Goal: Task Accomplishment & Management: Manage account settings

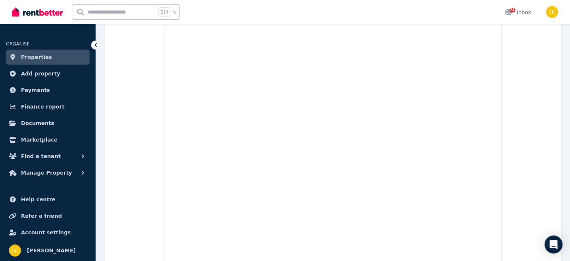
click at [111, 7] on input "text" at bounding box center [114, 12] width 84 height 14
type input "******"
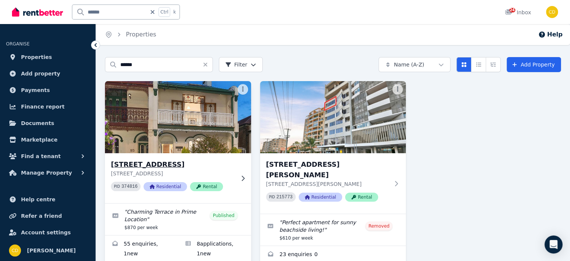
click at [158, 168] on h3 "[STREET_ADDRESS]" at bounding box center [173, 164] width 124 height 10
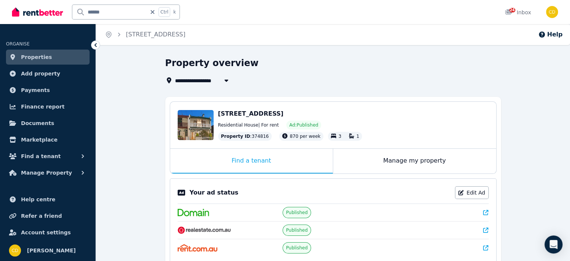
scroll to position [150, 0]
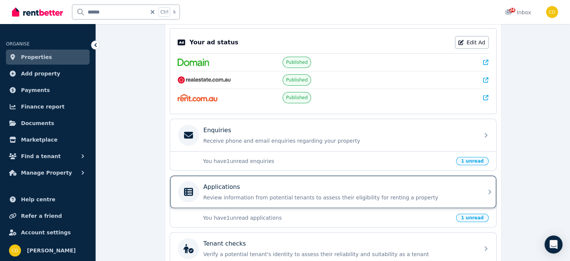
click at [307, 193] on p "Review information from potential tenants to assess their eligibility for renti…" at bounding box center [339, 196] width 271 height 7
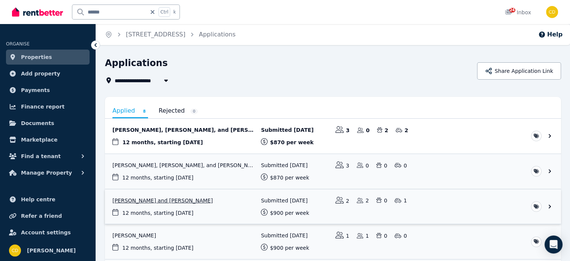
click at [199, 210] on link "View application: Chloe Nellis-Carter and Henry Hollingsworth" at bounding box center [333, 206] width 456 height 35
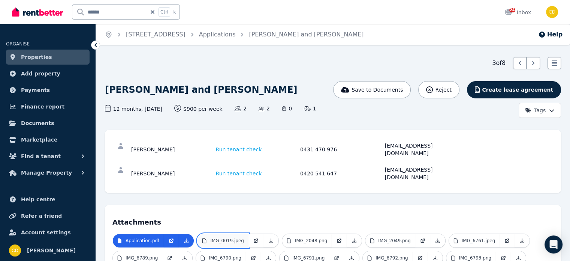
click at [224, 237] on p "IMG_0019.jpeg" at bounding box center [227, 240] width 34 height 6
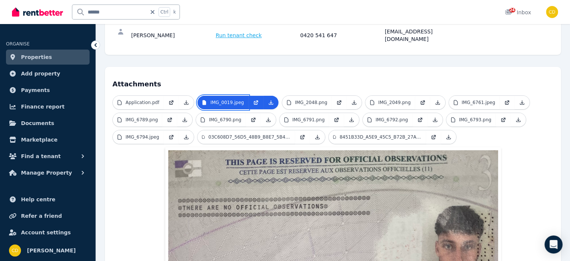
scroll to position [136, 0]
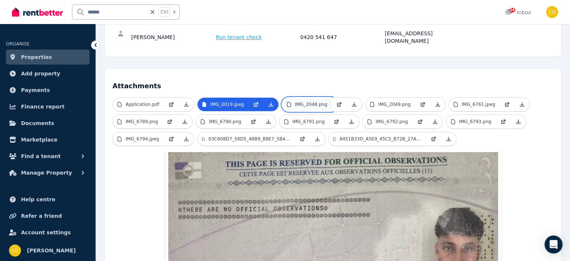
click at [287, 102] on icon at bounding box center [288, 104] width 3 height 4
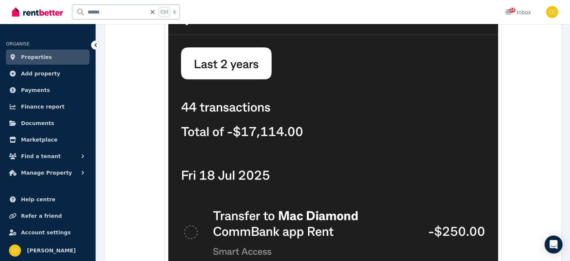
scroll to position [174, 0]
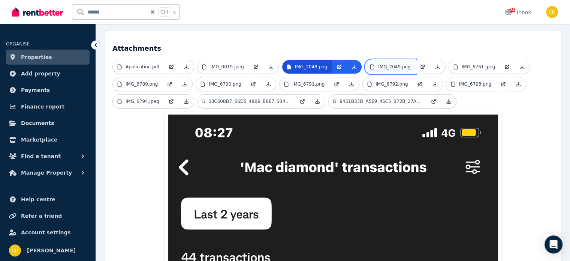
click at [385, 60] on link "IMG_2049.png" at bounding box center [390, 66] width 49 height 13
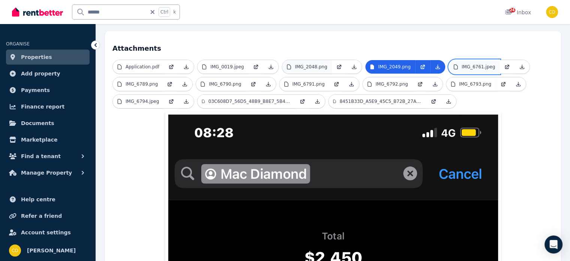
click at [449, 60] on link "IMG_6761.jpeg" at bounding box center [474, 66] width 51 height 13
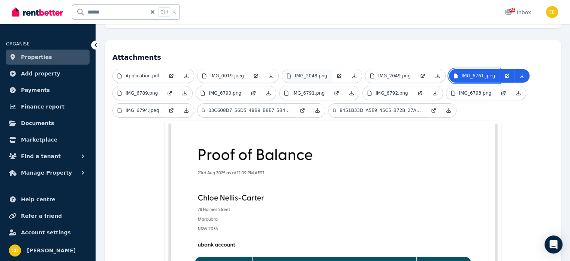
scroll to position [99, 0]
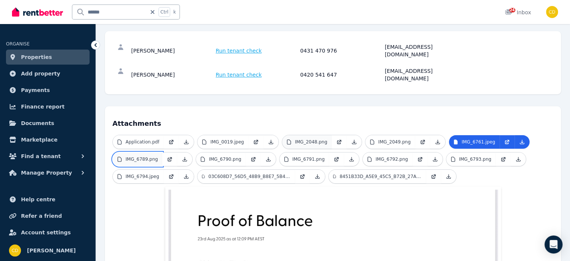
click at [147, 156] on p "IMG_6789.png" at bounding box center [142, 159] width 32 height 6
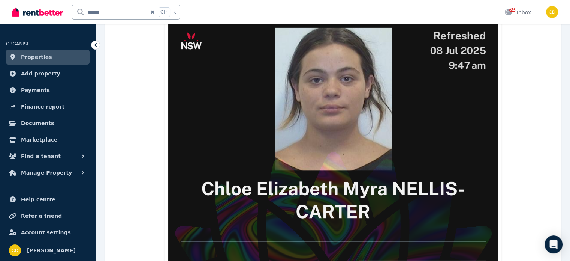
scroll to position [399, 0]
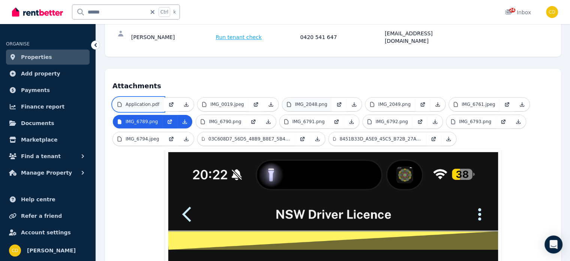
click at [139, 97] on link "Application.pdf" at bounding box center [138, 103] width 51 height 13
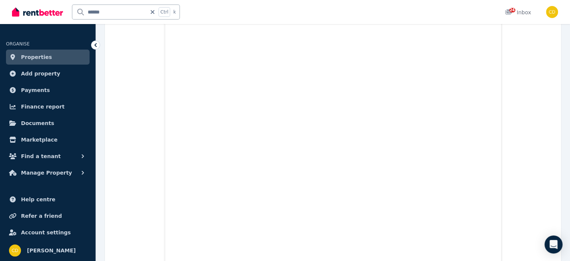
scroll to position [2991, 0]
click at [112, 10] on input "******" at bounding box center [109, 12] width 74 height 14
type input "********"
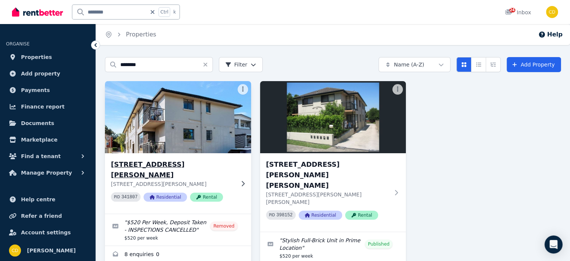
click at [219, 180] on p "3/37 Ferguson Avenue, Wiley Park NSW 2195" at bounding box center [173, 183] width 124 height 7
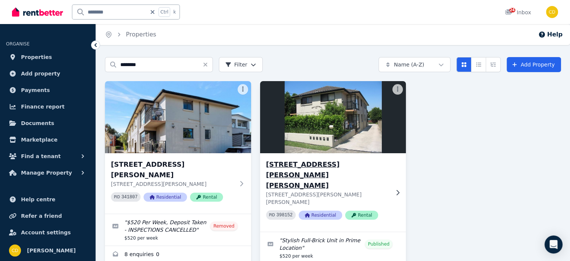
click at [370, 151] on img at bounding box center [332, 117] width 153 height 76
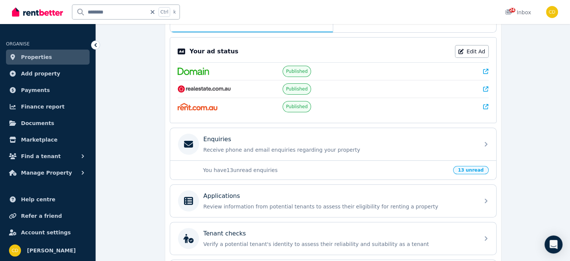
scroll to position [114, 0]
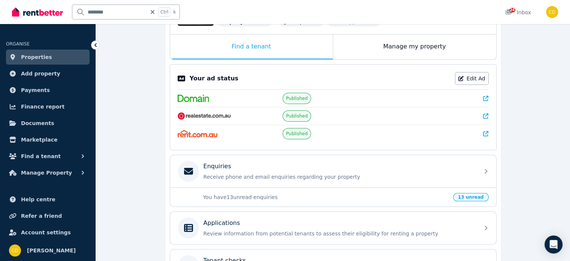
click at [487, 96] on icon at bounding box center [485, 98] width 5 height 5
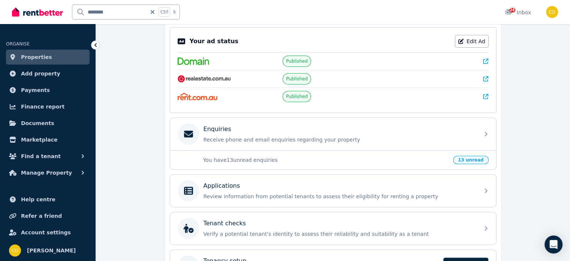
scroll to position [151, 0]
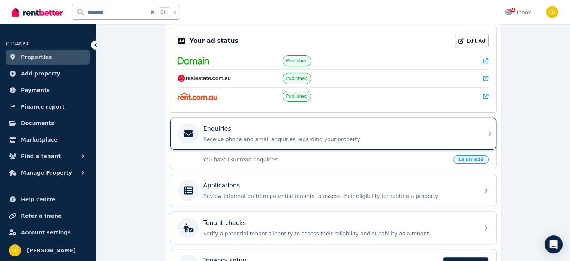
click at [359, 140] on p "Receive phone and email enquiries regarding your property" at bounding box center [339, 138] width 271 height 7
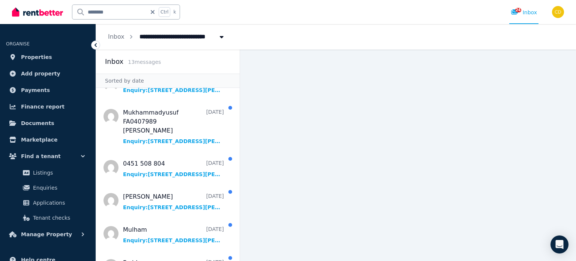
scroll to position [268, 0]
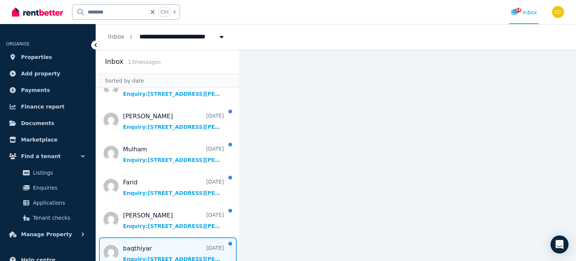
click at [180, 237] on span "Message list" at bounding box center [168, 252] width 144 height 30
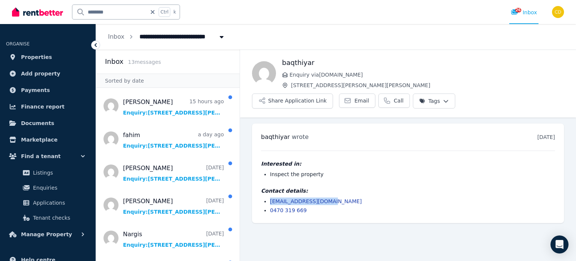
drag, startPoint x: 343, startPoint y: 183, endPoint x: 256, endPoint y: 179, distance: 87.1
click at [255, 181] on div "baqthiyar wrote 6 days ago 1:58 pm on Tue, 26 Aug 2025 Interested in: Inspect t…" at bounding box center [408, 172] width 312 height 99
copy link "baqthiyar92@gmail.com"
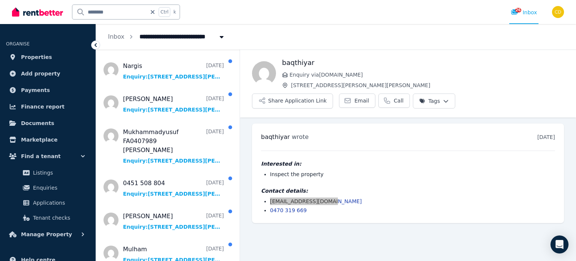
scroll to position [268, 0]
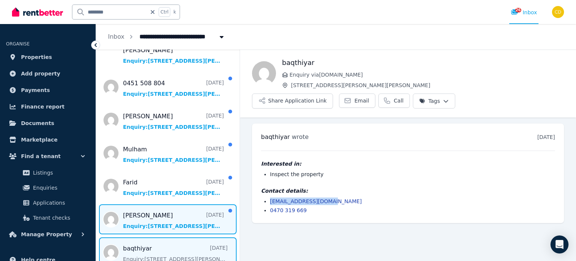
click at [159, 210] on span "Message list" at bounding box center [168, 219] width 144 height 30
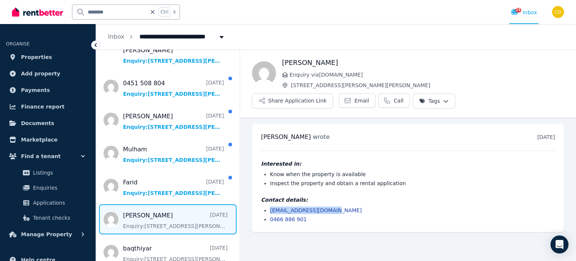
drag, startPoint x: 342, startPoint y: 191, endPoint x: 265, endPoint y: 192, distance: 76.1
click at [270, 206] on li "roqiaalyatem@gmial.com" at bounding box center [412, 209] width 285 height 7
copy link "roqiaalyatem@gmial.com"
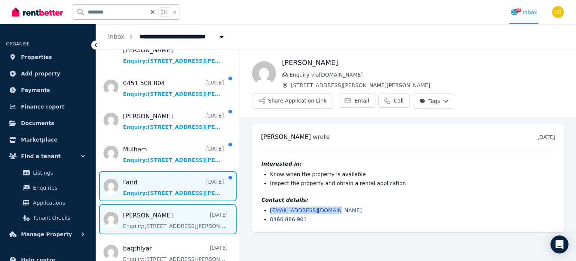
click at [161, 175] on span "Message list" at bounding box center [168, 186] width 144 height 30
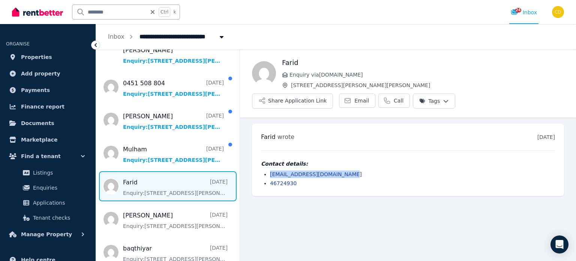
drag, startPoint x: 349, startPoint y: 154, endPoint x: 264, endPoint y: 156, distance: 84.8
click at [270, 170] on li "faridhossain.kazi@gmail.com" at bounding box center [412, 173] width 285 height 7
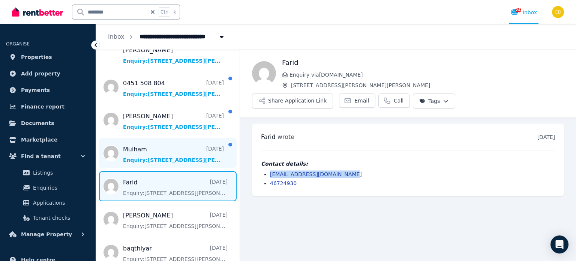
copy link "faridhossain.kazi@gmail.com"
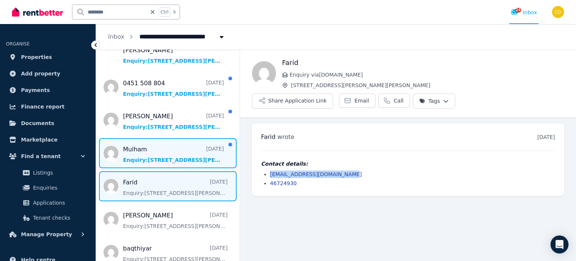
click at [136, 145] on span "Message list" at bounding box center [168, 153] width 144 height 30
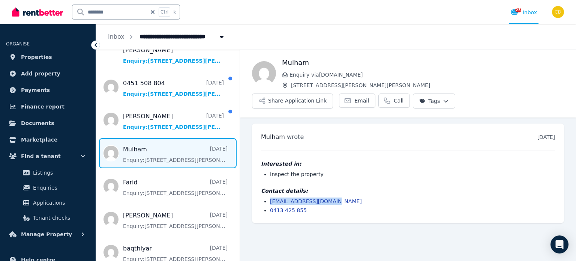
drag, startPoint x: 339, startPoint y: 179, endPoint x: 268, endPoint y: 182, distance: 71.7
click at [268, 197] on ul "mulhamalkouz@gmail.com 0413 425 855" at bounding box center [408, 205] width 294 height 16
copy link "mulhamalkouz@gmail.com"
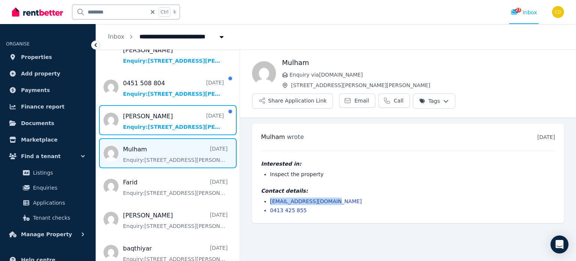
click at [162, 109] on span "Message list" at bounding box center [168, 120] width 144 height 30
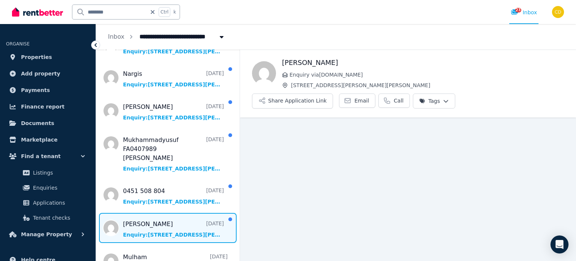
scroll to position [155, 0]
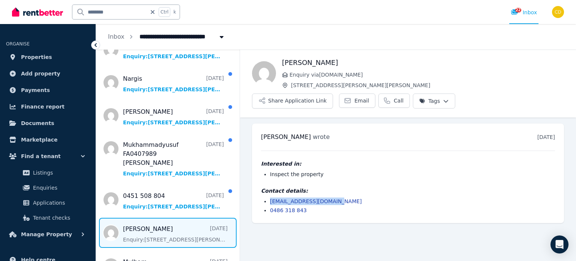
drag, startPoint x: 353, startPoint y: 178, endPoint x: 260, endPoint y: 180, distance: 92.6
click at [260, 180] on div "Cassandra wrote 4 days ago 7:57 am on Thu, 28 Aug 2025 Interested in: Inspect t…" at bounding box center [408, 172] width 312 height 99
copy link "cassandra_g@live.com.au"
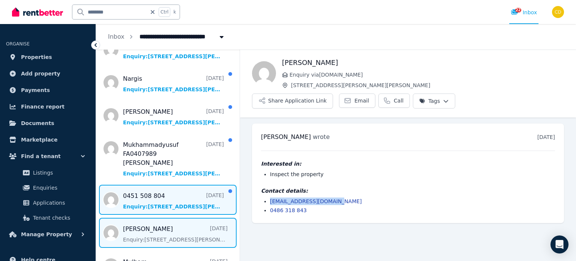
click at [151, 186] on span "Message list" at bounding box center [168, 199] width 144 height 30
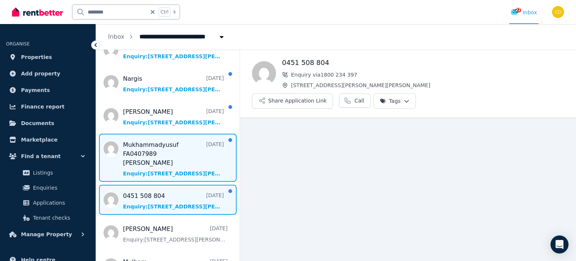
click at [181, 144] on span "Message list" at bounding box center [168, 157] width 144 height 48
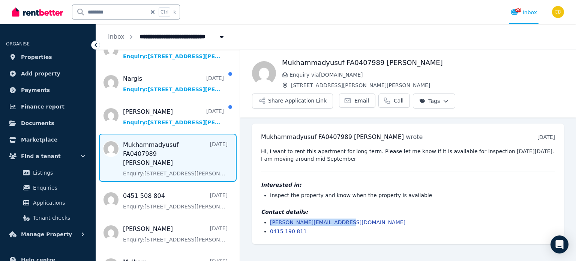
drag, startPoint x: 348, startPoint y: 211, endPoint x: 270, endPoint y: 213, distance: 78.4
click at [270, 218] on li "abdullayevmuhammad@mail.ru" at bounding box center [412, 221] width 285 height 7
copy link "abdullayevmuhammad@mail.ru"
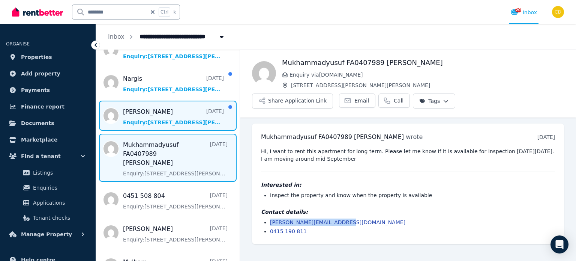
click at [169, 104] on span "Message list" at bounding box center [168, 115] width 144 height 30
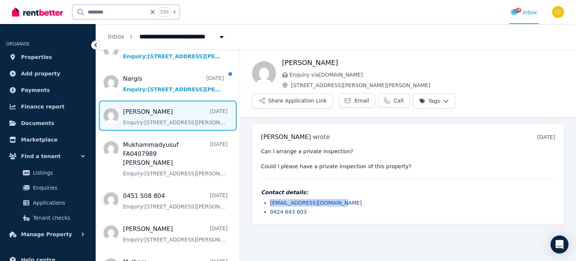
drag, startPoint x: 343, startPoint y: 181, endPoint x: 268, endPoint y: 184, distance: 74.3
click at [268, 199] on ul "blackrose0210@icloud.com 0424 643 603" at bounding box center [408, 207] width 294 height 16
copy link "blackrose0210@icloud.com"
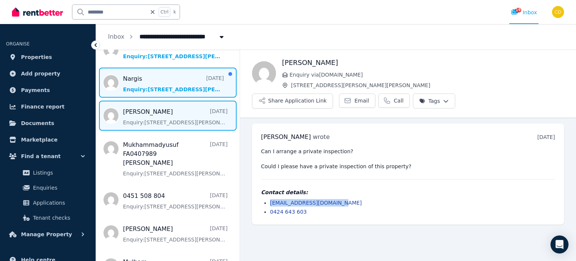
click at [166, 85] on span "Message list" at bounding box center [168, 82] width 144 height 30
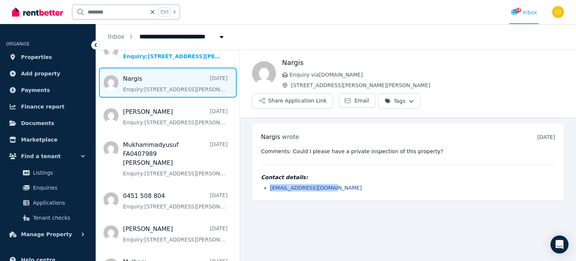
drag, startPoint x: 339, startPoint y: 169, endPoint x: 265, endPoint y: 172, distance: 73.6
click at [265, 172] on div "Nargis wrote 4 days ago 6:00 pm on Thu, 28 Aug 2025 Comments: Could I please ha…" at bounding box center [408, 161] width 312 height 77
copy link "nargisbobby@yahoo.com"
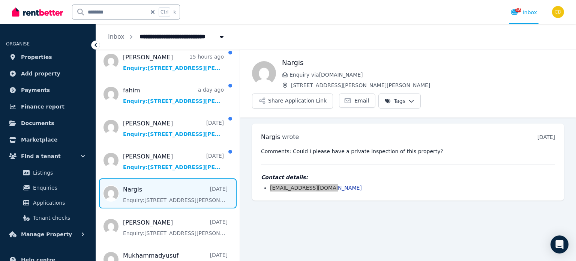
scroll to position [43, 0]
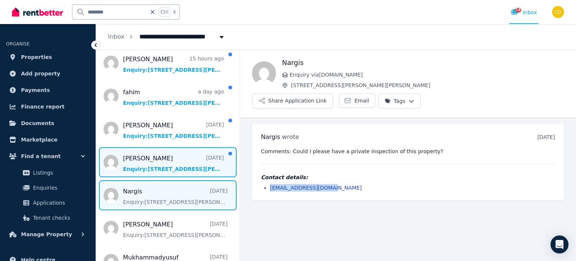
click at [157, 167] on span "Message list" at bounding box center [168, 162] width 144 height 30
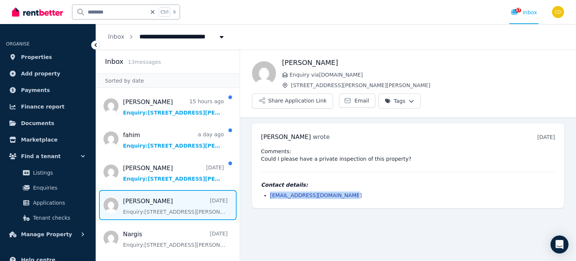
drag, startPoint x: 327, startPoint y: 179, endPoint x: 249, endPoint y: 180, distance: 78.0
click at [249, 180] on ul "Anusree wrote 4 days ago 11:51 pm on Thu, 28 Aug 2025 Comments: Could I please …" at bounding box center [408, 165] width 336 height 96
copy link "anusreebiswash98@icloud.com"
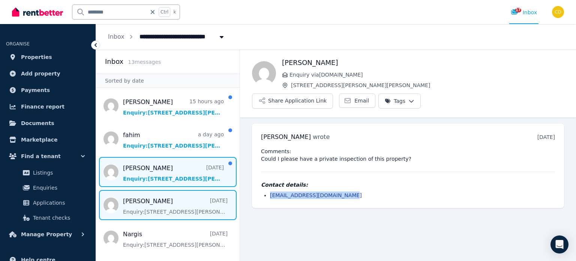
click at [150, 171] on span "Message list" at bounding box center [168, 172] width 144 height 30
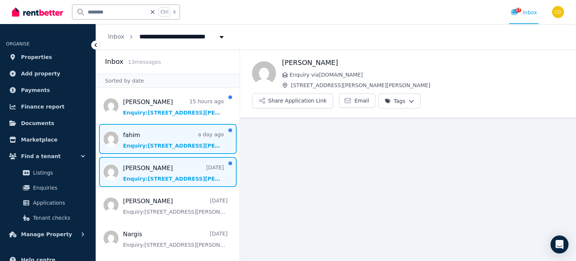
click at [165, 138] on span "Message list" at bounding box center [168, 139] width 144 height 30
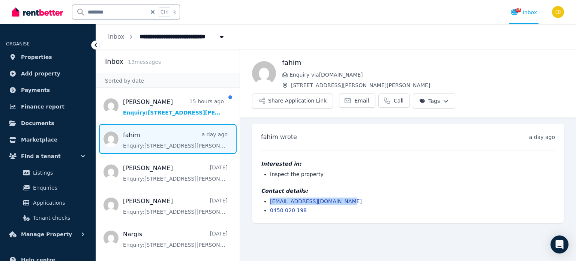
drag, startPoint x: 371, startPoint y: 176, endPoint x: 261, endPoint y: 180, distance: 109.5
click at [261, 187] on div "Contact details: fahimalhassan904@gmail.com 0450 020 198" at bounding box center [408, 200] width 294 height 27
copy link "fahimalhassan904@gmail.com"
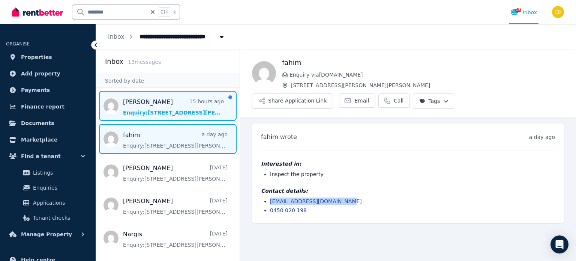
click at [150, 103] on span "Message list" at bounding box center [168, 106] width 144 height 30
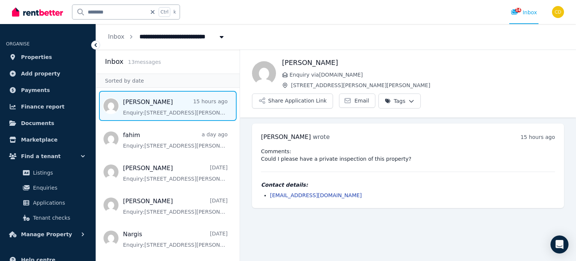
click at [112, 13] on input "********" at bounding box center [109, 12] width 74 height 14
type input "*"
type input "***"
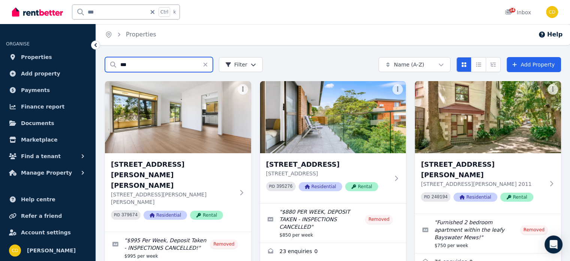
click at [150, 64] on input "***" at bounding box center [159, 64] width 108 height 15
type input "******"
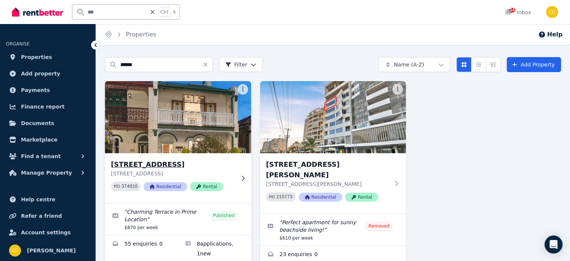
click at [196, 171] on p "83 Bay St, Rockdale NSW 2216" at bounding box center [173, 172] width 124 height 7
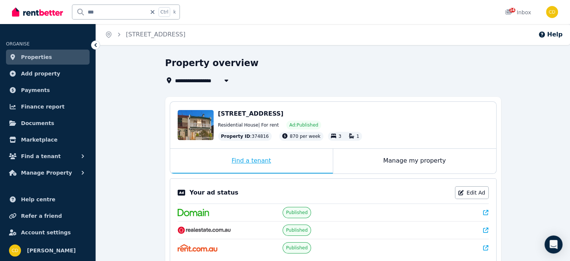
scroll to position [112, 0]
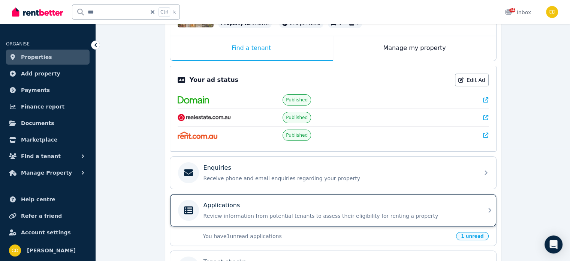
click at [230, 204] on p "Applications" at bounding box center [222, 205] width 37 height 9
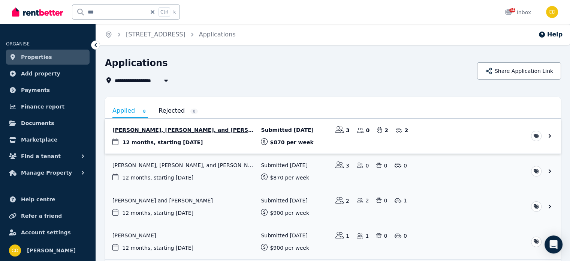
click at [215, 118] on link "View application: Ranti Di Lizio, Mario Fiorenzo Di Lizio, and Caterina Di Lizio" at bounding box center [333, 135] width 456 height 35
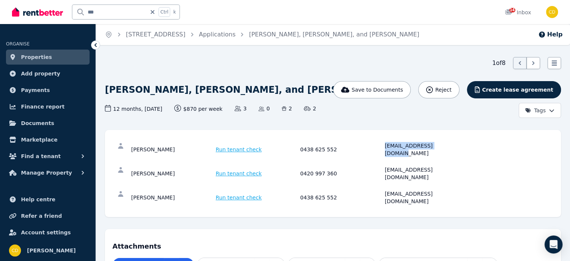
drag, startPoint x: 387, startPoint y: 146, endPoint x: 421, endPoint y: 138, distance: 35.5
click at [453, 148] on div "Ranti Di Lizio Run tenant check 0438 625 552 rantidilizio@gmail.com" at bounding box center [299, 149] width 336 height 15
click at [414, 150] on div "Ranti Di Lizio Run tenant check 0438 625 552 rantidilizio@gmail.com" at bounding box center [332, 149] width 441 height 24
drag, startPoint x: 369, startPoint y: 145, endPoint x: 375, endPoint y: 143, distance: 5.5
click at [373, 144] on div "Ranti Di Lizio Run tenant check 0438 625 552 rantidilizio@gmail.com" at bounding box center [299, 149] width 336 height 15
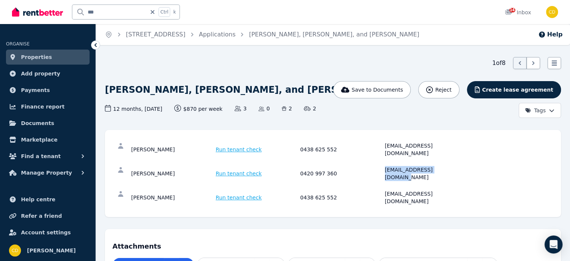
drag, startPoint x: 383, startPoint y: 162, endPoint x: 445, endPoint y: 165, distance: 61.6
click at [445, 166] on div "Mario Fiorenzo Di Lizio Run tenant check 0420 997 360 mdilizio@dilizio.com.au" at bounding box center [299, 173] width 336 height 15
click at [445, 190] on div "Caterina Di Lizio Run tenant check 0438 625 552 diliziocat@gmail.com" at bounding box center [299, 197] width 336 height 15
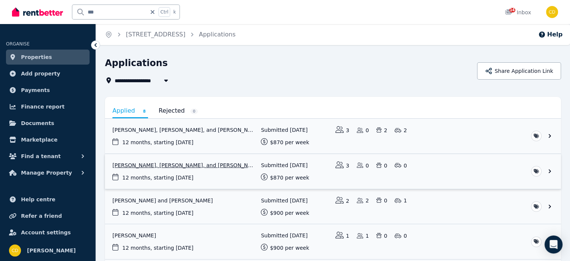
click at [227, 165] on link "View application: Lucy Husband, Carmelo Costa, and Anna Husband" at bounding box center [333, 171] width 456 height 35
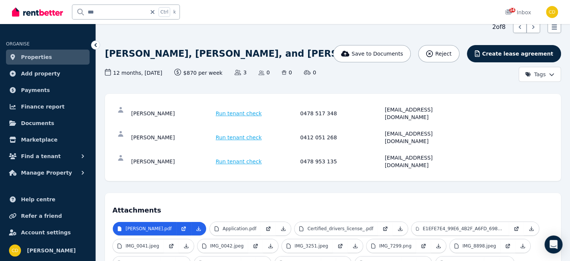
scroll to position [19, 0]
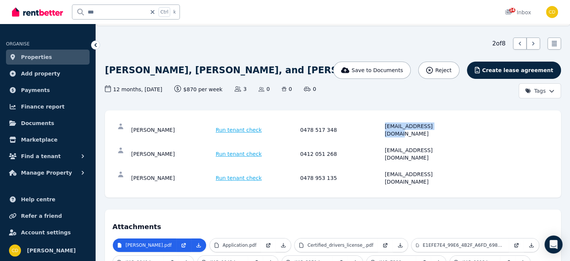
drag, startPoint x: 430, startPoint y: 131, endPoint x: 378, endPoint y: 132, distance: 52.1
click at [378, 132] on div "Lucy Husband Run tenant check 0478 517 348 lucymaude99@gmail.com" at bounding box center [332, 130] width 441 height 24
click at [376, 146] on div "Carmelo Costa Run tenant check 0412 051 268 carmelo.costa2204@gmail.com" at bounding box center [299, 153] width 336 height 15
click at [441, 170] on div "annahusband99@icloud.com" at bounding box center [426, 177] width 82 height 15
drag, startPoint x: 468, startPoint y: 160, endPoint x: 372, endPoint y: 155, distance: 96.9
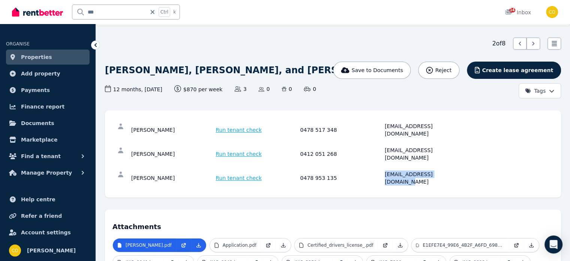
click at [372, 166] on div "Anna Husband Run tenant check 0478 953 135 annahusband99@icloud.com" at bounding box center [332, 178] width 441 height 24
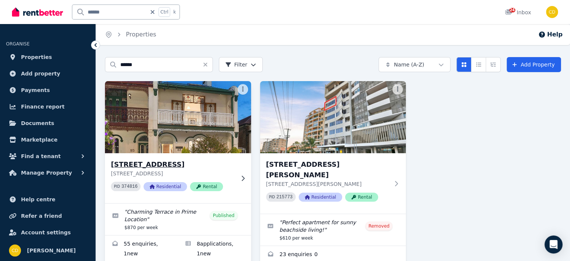
click at [204, 166] on h3 "[STREET_ADDRESS]" at bounding box center [173, 164] width 124 height 10
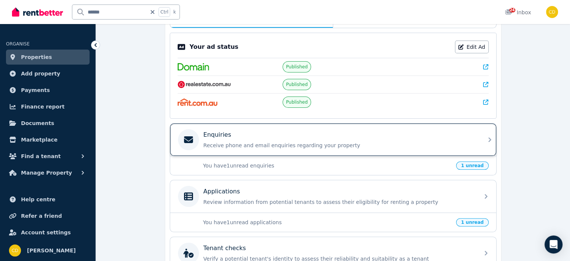
scroll to position [187, 0]
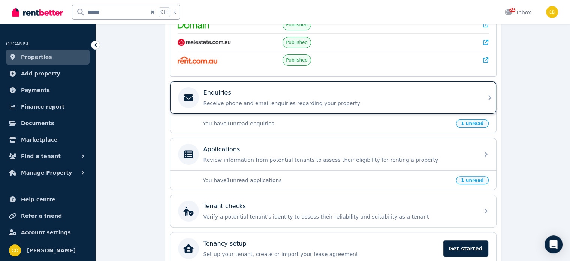
click at [327, 93] on div "Enquiries" at bounding box center [339, 92] width 271 height 9
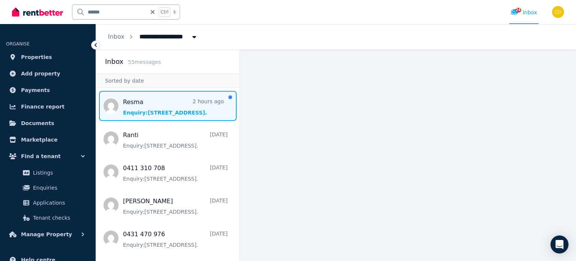
click at [185, 101] on span "Message list" at bounding box center [168, 106] width 144 height 30
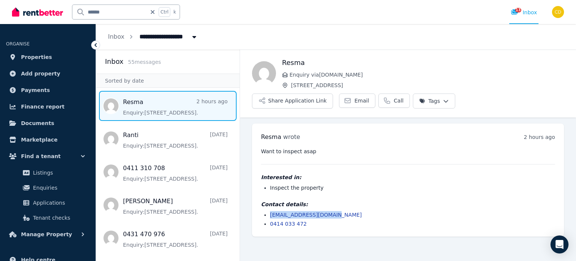
drag, startPoint x: 336, startPoint y: 190, endPoint x: 268, endPoint y: 193, distance: 67.5
click at [268, 200] on div "Contact details: resuchorii58@gmail.com 0414 033 472" at bounding box center [408, 213] width 294 height 27
copy link "resuchorii58@gmail.com"
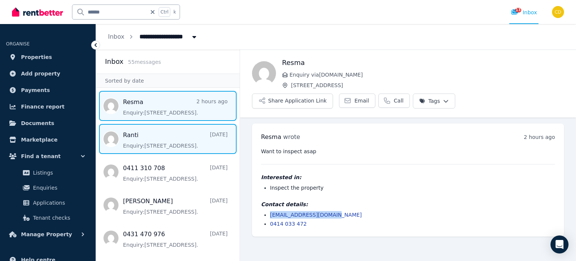
drag, startPoint x: 144, startPoint y: 138, endPoint x: 148, endPoint y: 141, distance: 5.0
click at [144, 138] on span "Message list" at bounding box center [168, 139] width 144 height 30
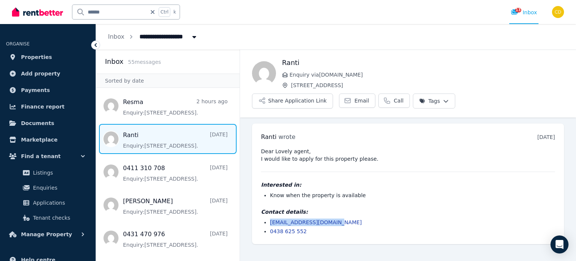
drag, startPoint x: 335, startPoint y: 203, endPoint x: 268, endPoint y: 204, distance: 67.1
click at [268, 218] on ul "ranti_dilizio@yahoo.com 0438 625 552" at bounding box center [408, 226] width 294 height 16
copy link "ranti_dilizio@yahoo.com"
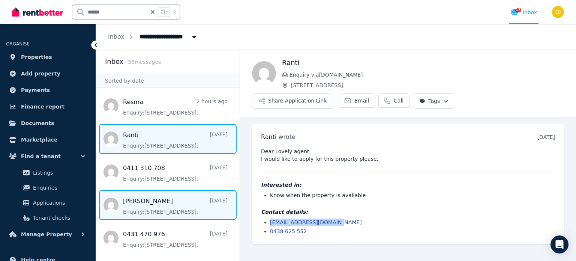
click at [154, 204] on span "Message list" at bounding box center [168, 205] width 144 height 30
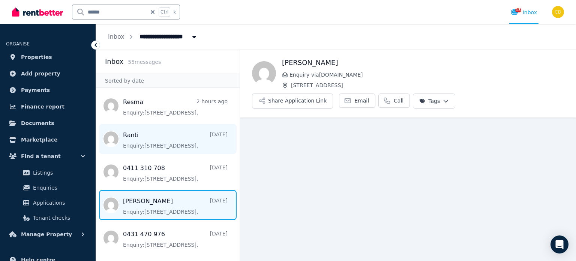
scroll to position [37, 0]
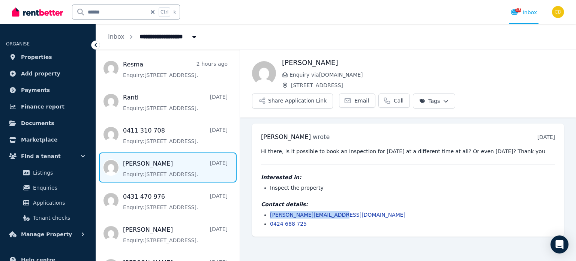
drag, startPoint x: 335, startPoint y: 194, endPoint x: 257, endPoint y: 195, distance: 78.4
click at [257, 195] on div "Ashley Olsen wrote 5 days ago 8:42 am on Wed, 27 Aug 2025 Hi there, is it possi…" at bounding box center [408, 179] width 312 height 113
copy link "ashley_olsen@live.com.au"
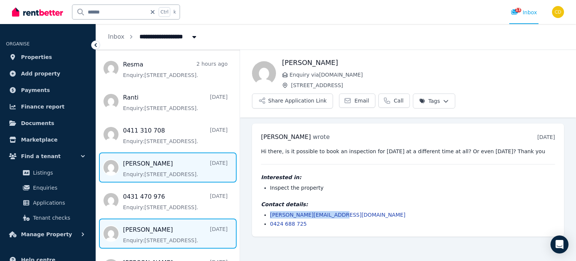
click at [169, 229] on span "Message list" at bounding box center [168, 233] width 144 height 30
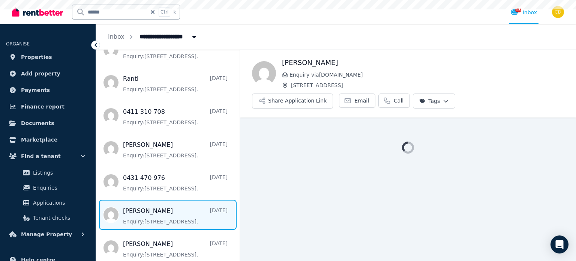
scroll to position [112, 0]
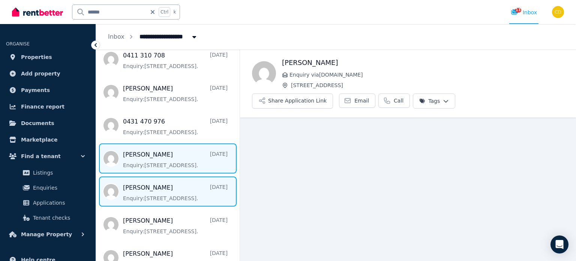
click at [165, 196] on span "Message list" at bounding box center [168, 191] width 144 height 30
click at [182, 161] on span "Message list" at bounding box center [168, 158] width 144 height 30
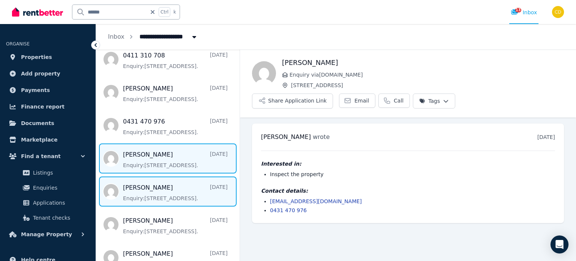
click at [171, 187] on span "Message list" at bounding box center [168, 191] width 144 height 30
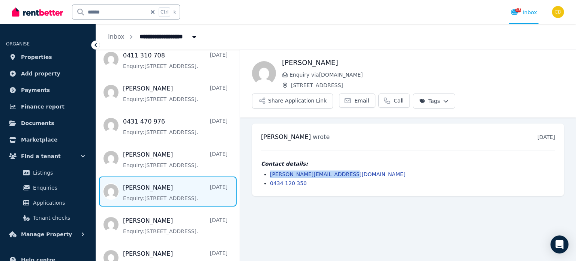
drag, startPoint x: 349, startPoint y: 155, endPoint x: 265, endPoint y: 154, distance: 84.0
click at [270, 170] on li "spencer.carey1234@gmail.com" at bounding box center [412, 173] width 285 height 7
copy link "spencer.carey1234@gmail.com"
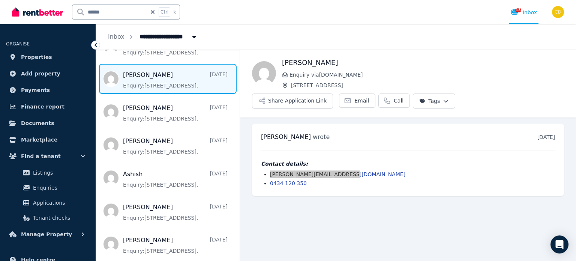
scroll to position [187, 0]
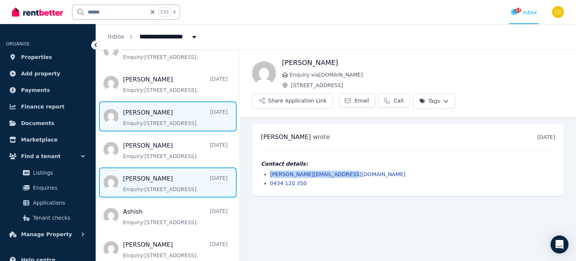
click at [169, 187] on span "Message list" at bounding box center [168, 182] width 144 height 30
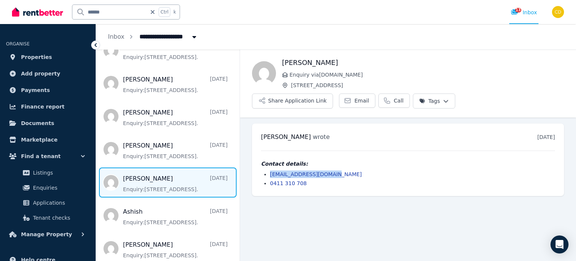
drag, startPoint x: 301, startPoint y: 149, endPoint x: 264, endPoint y: 151, distance: 36.8
click at [270, 170] on li "marianevi197@gmail.com" at bounding box center [412, 173] width 285 height 7
copy link "marianevi197@gmail.com"
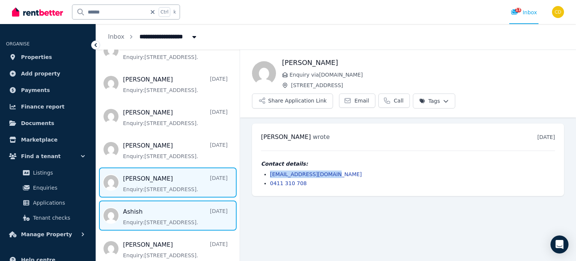
click at [199, 214] on span "Message list" at bounding box center [168, 215] width 144 height 30
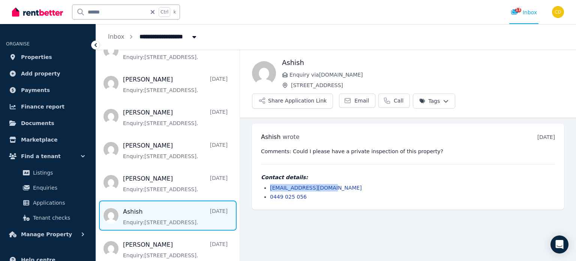
drag, startPoint x: 330, startPoint y: 168, endPoint x: 268, endPoint y: 169, distance: 61.9
click at [268, 184] on ul "9861063361a@gmail.com 0449 025 056" at bounding box center [408, 192] width 294 height 16
copy link "9861063361a@gmail.com"
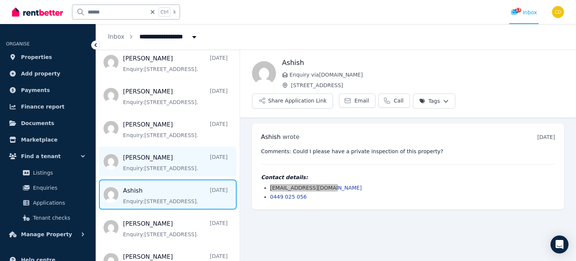
scroll to position [225, 0]
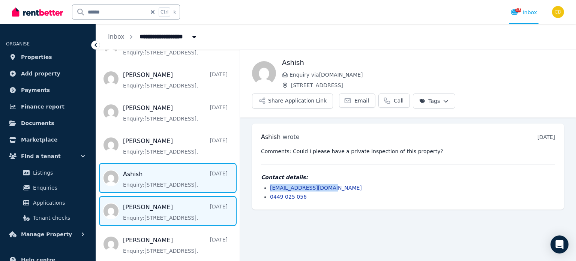
click at [179, 205] on span "Message list" at bounding box center [168, 211] width 144 height 30
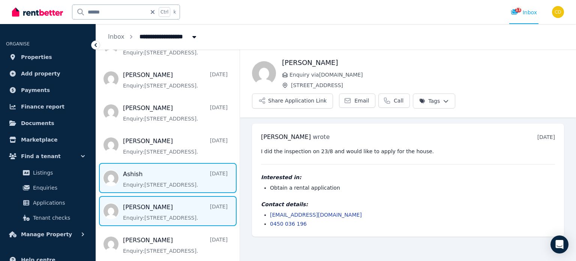
click at [129, 178] on span "Message list" at bounding box center [168, 178] width 144 height 30
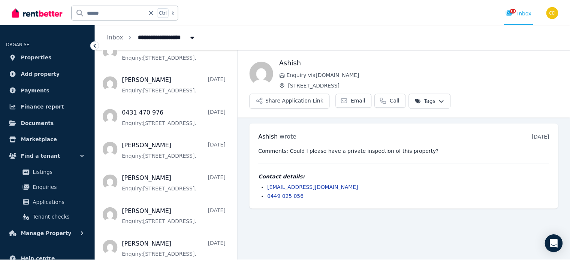
scroll to position [75, 0]
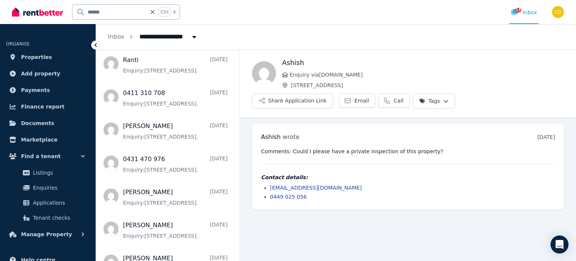
click at [118, 15] on input "******" at bounding box center [109, 12] width 74 height 14
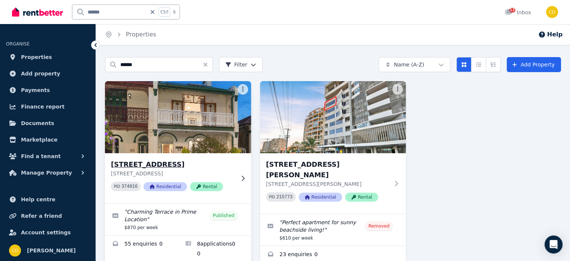
click at [175, 166] on h3 "[STREET_ADDRESS]" at bounding box center [173, 164] width 124 height 10
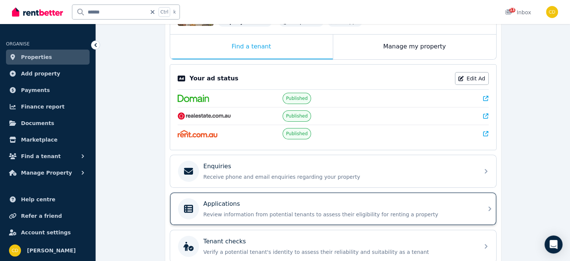
scroll to position [184, 0]
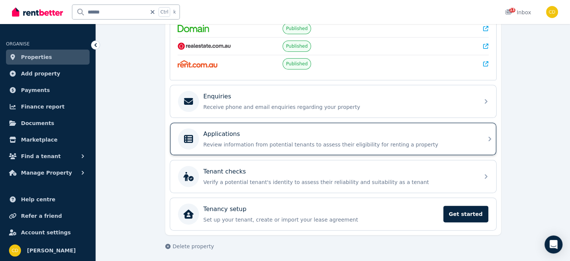
click at [288, 128] on div "Applications Review information from potential tenants to assess their eligibil…" at bounding box center [326, 138] width 297 height 21
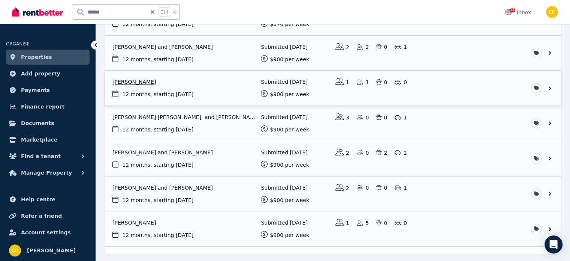
scroll to position [137, 0]
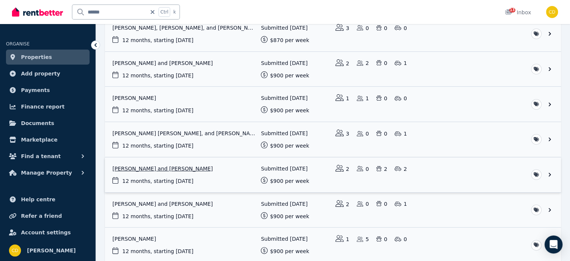
click at [213, 179] on link "View application: Ranti Di Lizio and Mario Fiorenzo Di Lizio" at bounding box center [333, 174] width 456 height 35
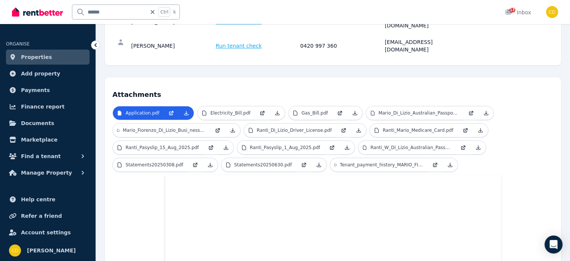
scroll to position [84, 0]
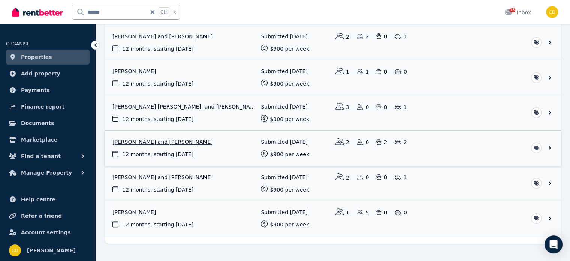
scroll to position [175, 0]
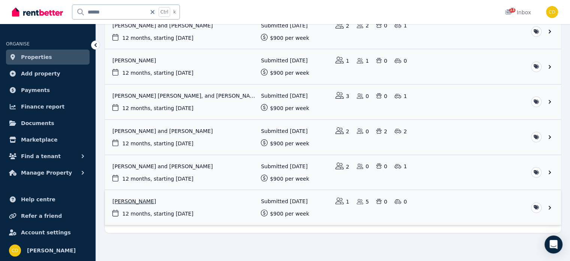
click at [201, 198] on link "View application: Rocco Di Pillo" at bounding box center [333, 207] width 456 height 35
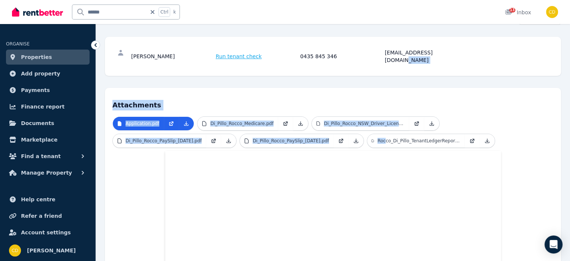
drag, startPoint x: 452, startPoint y: 141, endPoint x: 387, endPoint y: 146, distance: 65.1
click at [222, 3] on div "Open main menu ****** Ctrl k 13 Inbox Open user menu ORGANISE Properties Add pr…" at bounding box center [285, 37] width 570 height 261
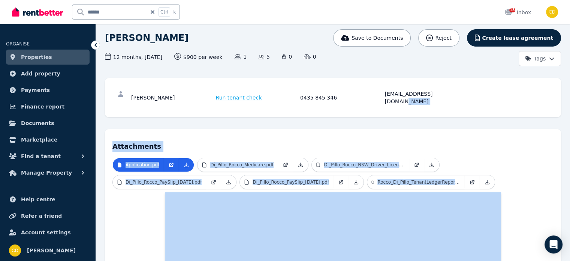
scroll to position [48, 0]
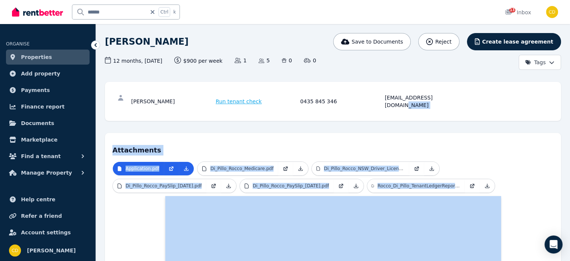
click at [456, 111] on div "Rocco Di Pillo Run tenant check 0435 845 346 roccodipillo@gmail.com" at bounding box center [333, 101] width 456 height 39
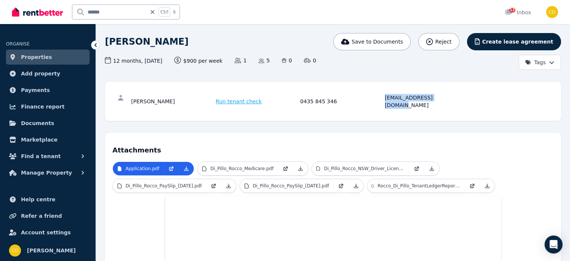
drag, startPoint x: 442, startPoint y: 98, endPoint x: 376, endPoint y: 103, distance: 65.8
click at [376, 103] on div "Rocco Di Pillo Run tenant check 0435 845 346 roccodipillo@gmail.com" at bounding box center [332, 101] width 441 height 24
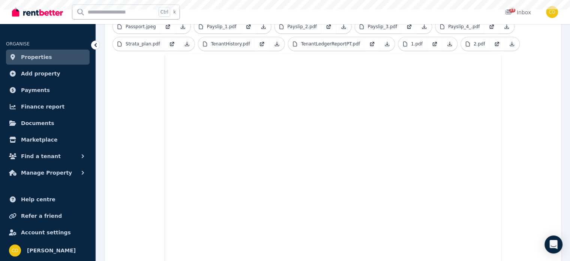
scroll to position [319, 0]
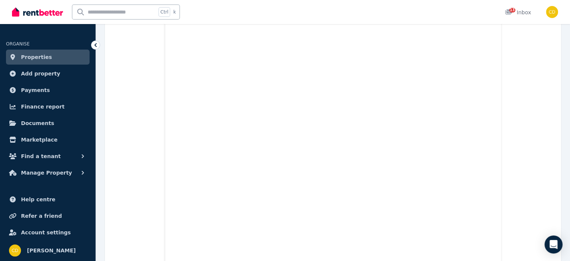
scroll to position [244, 0]
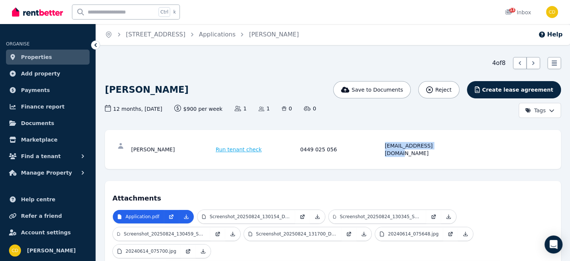
drag, startPoint x: 463, startPoint y: 145, endPoint x: 384, endPoint y: 147, distance: 79.9
click at [384, 147] on div "Ashish Ghimire Run tenant check 0449 025 056 9861063361a@gmail.com" at bounding box center [332, 149] width 441 height 24
copy div "9861063361a@gmail.com"
